Goal: Transaction & Acquisition: Purchase product/service

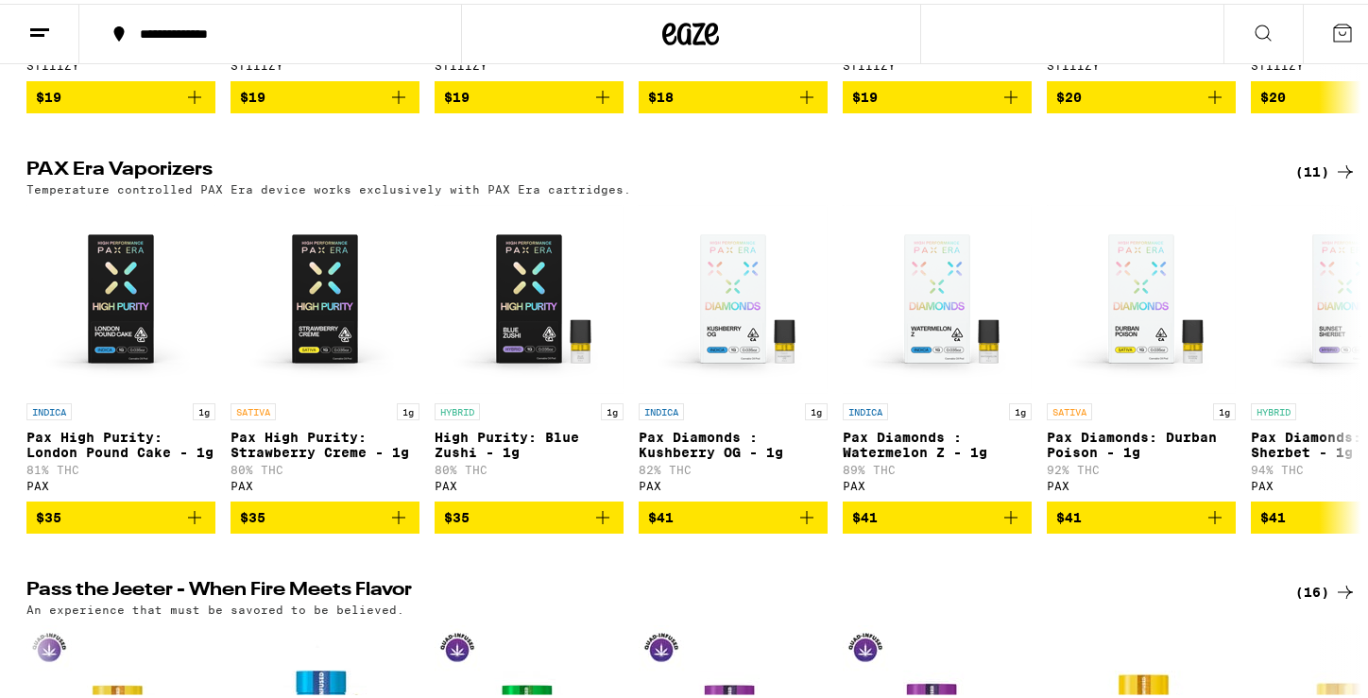
scroll to position [3969, 0]
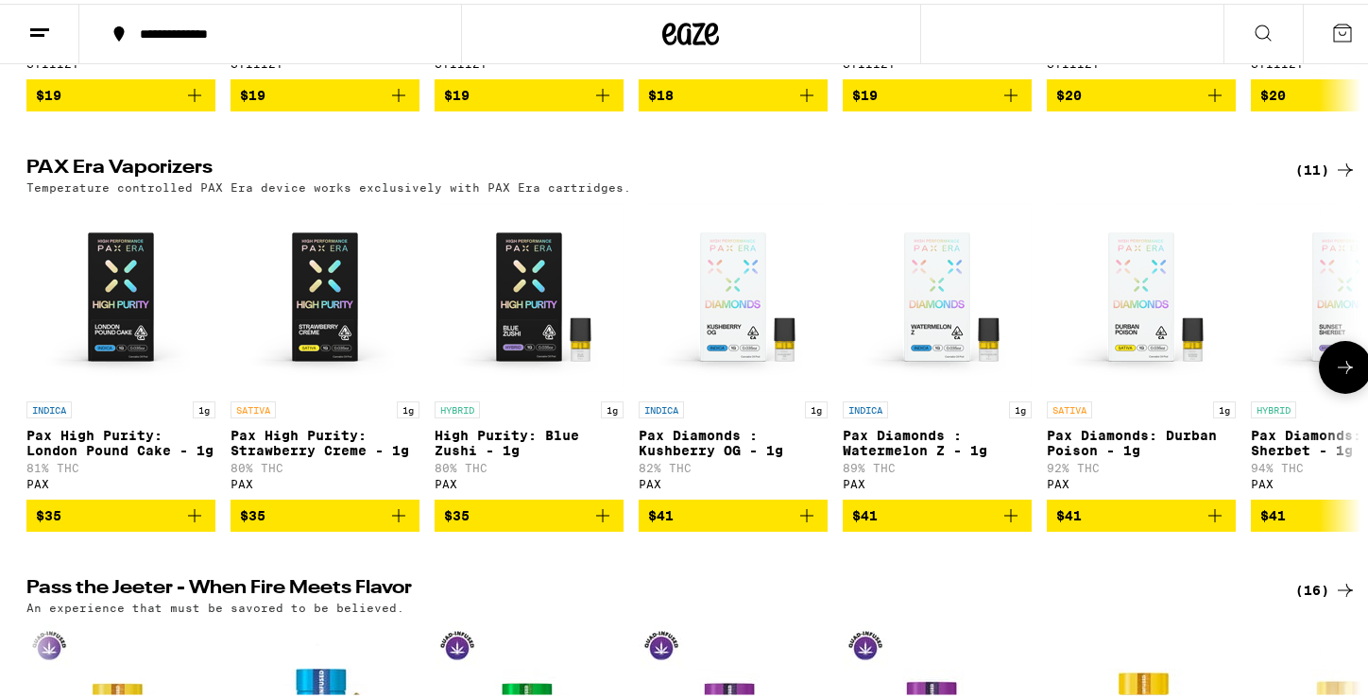
click at [1335, 375] on icon at bounding box center [1345, 363] width 23 height 23
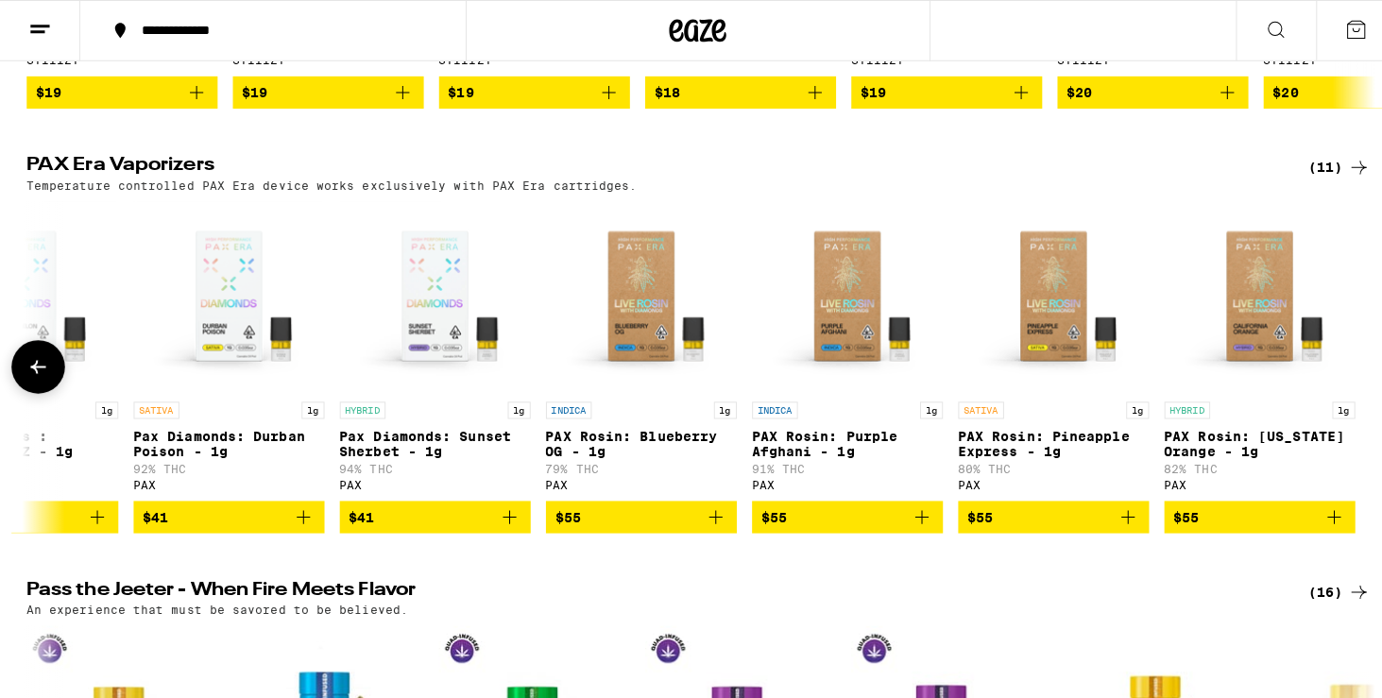
scroll to position [3973, 0]
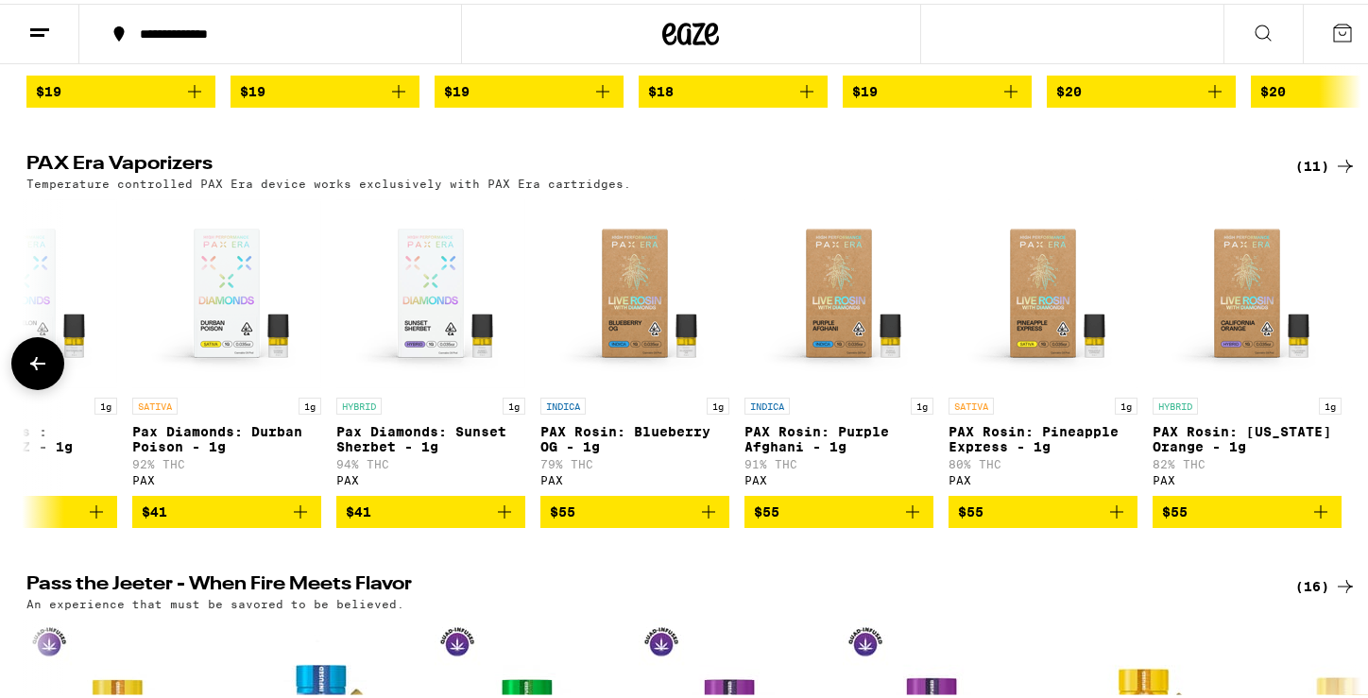
click at [1209, 411] on div "HYBRID 1g" at bounding box center [1247, 402] width 189 height 17
click at [390, 451] on p "Pax Diamonds: Sunset Sherbet - 1g" at bounding box center [430, 435] width 189 height 30
